Goal: Task Accomplishment & Management: Complete application form

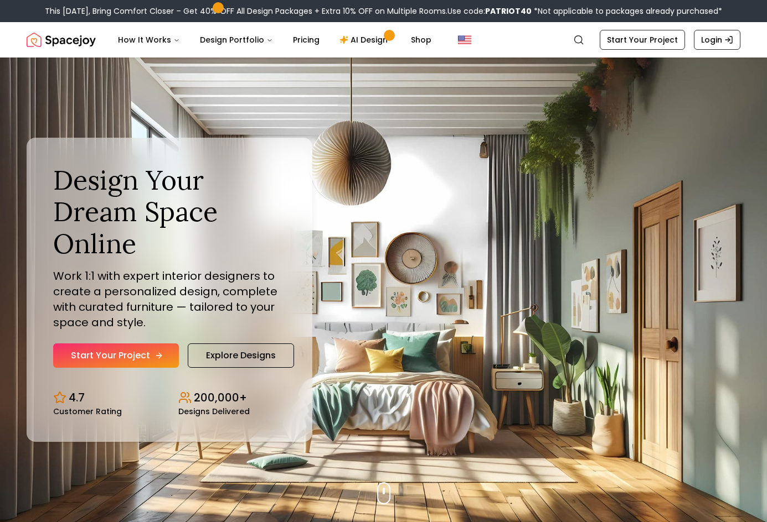
click at [142, 356] on link "Start Your Project" at bounding box center [116, 356] width 126 height 24
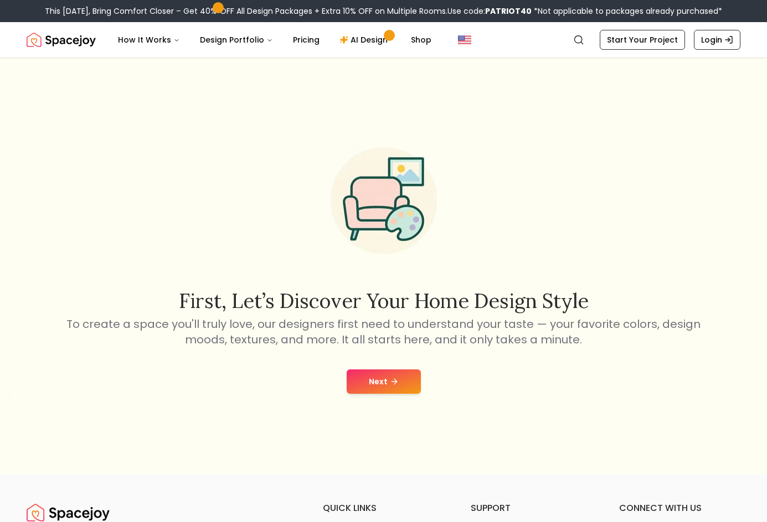
drag, startPoint x: 394, startPoint y: 387, endPoint x: 391, endPoint y: 393, distance: 7.2
click at [392, 391] on button "Next" at bounding box center [383, 382] width 74 height 24
